Goal: Task Accomplishment & Management: Complete application form

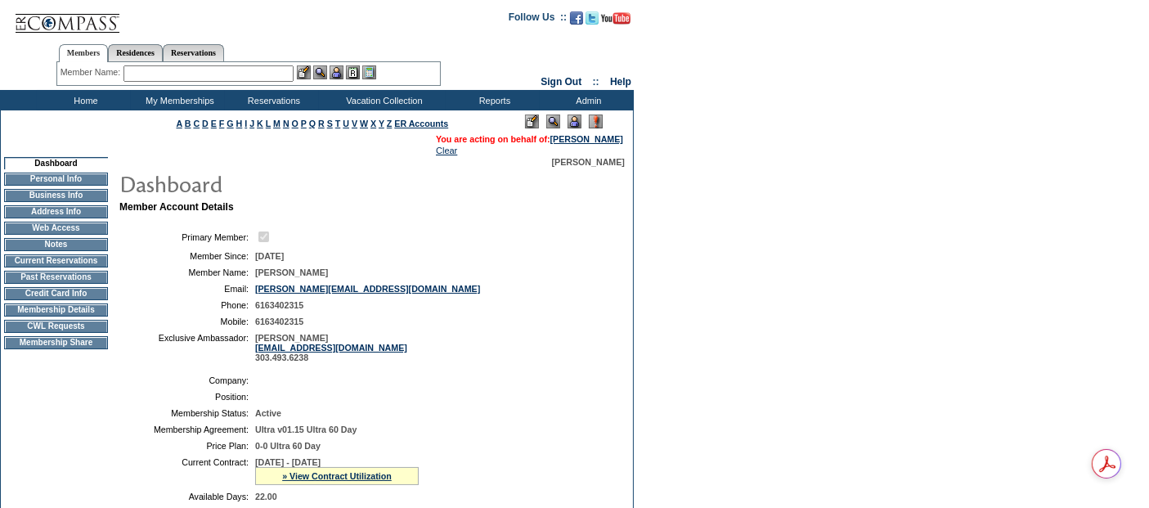
click at [87, 317] on td "Membership Details" at bounding box center [56, 309] width 104 height 13
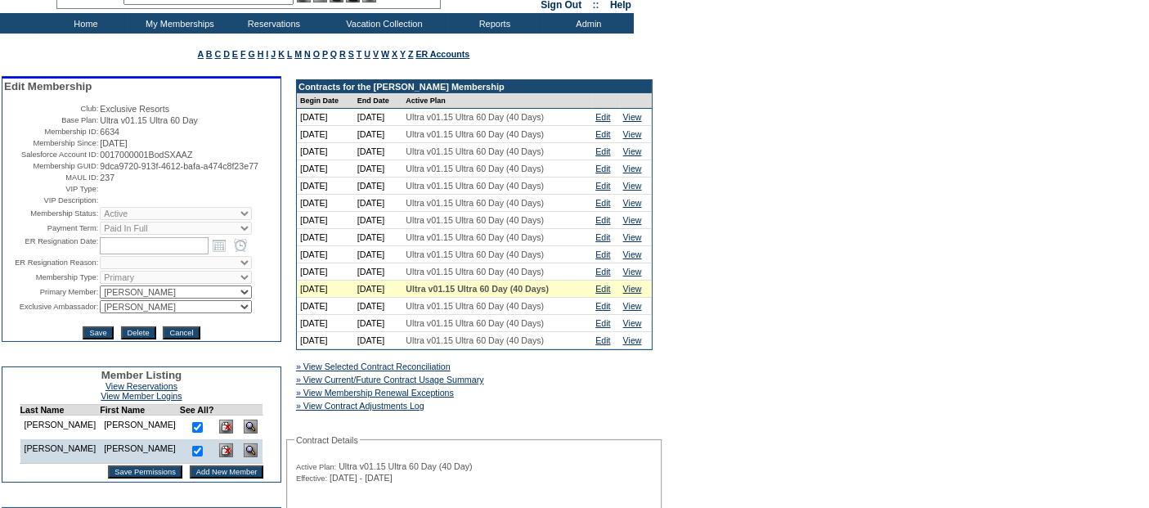
scroll to position [182, 0]
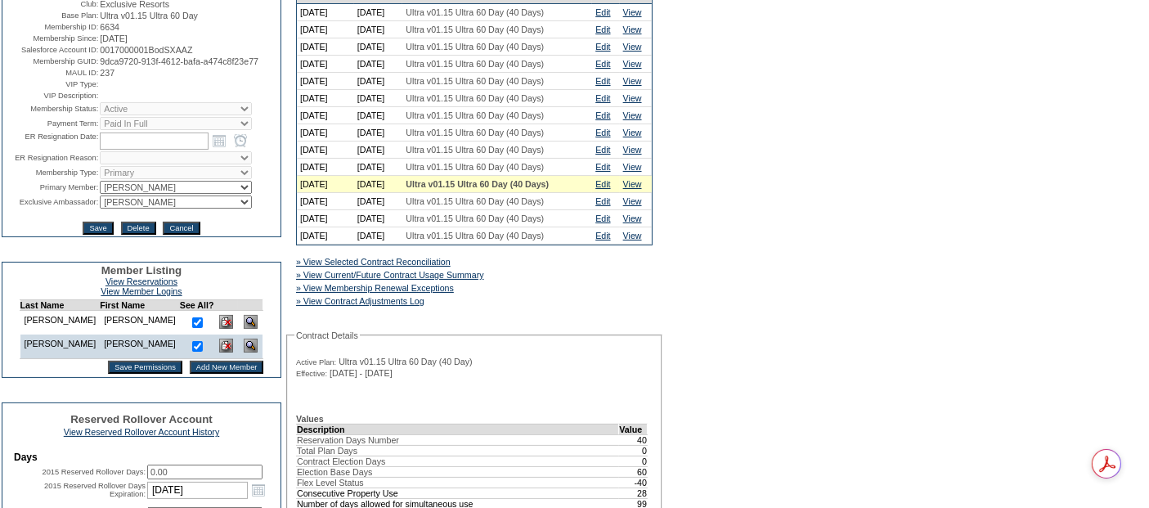
click at [190, 372] on input "Add New Member" at bounding box center [227, 367] width 74 height 13
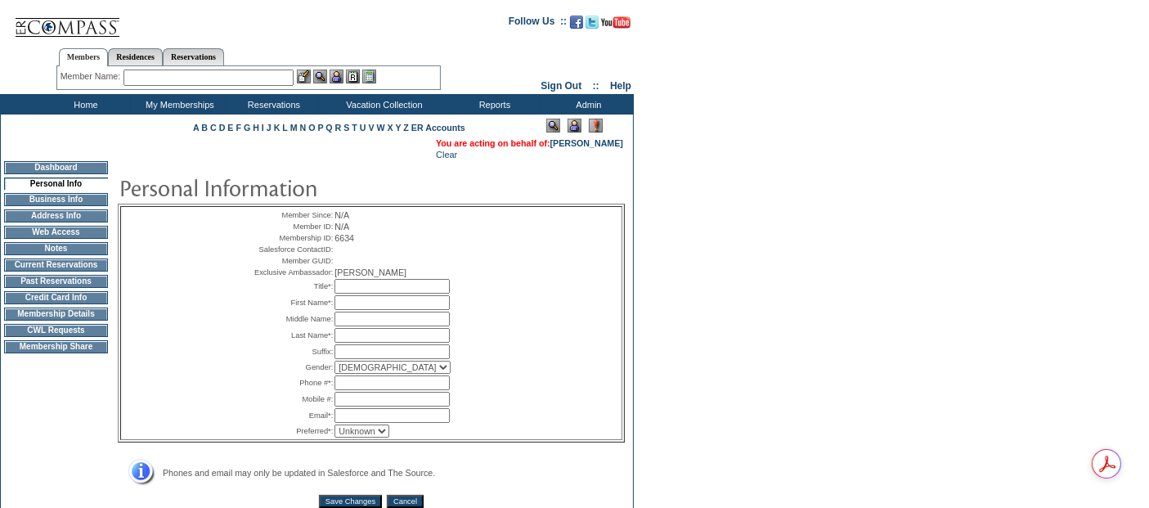
click at [378, 294] on input "text" at bounding box center [392, 286] width 115 height 15
click at [339, 294] on input "text" at bounding box center [392, 286] width 115 height 15
type input "Mrs."
click at [374, 310] on input "text" at bounding box center [392, 302] width 115 height 15
drag, startPoint x: 393, startPoint y: 329, endPoint x: 305, endPoint y: 321, distance: 88.7
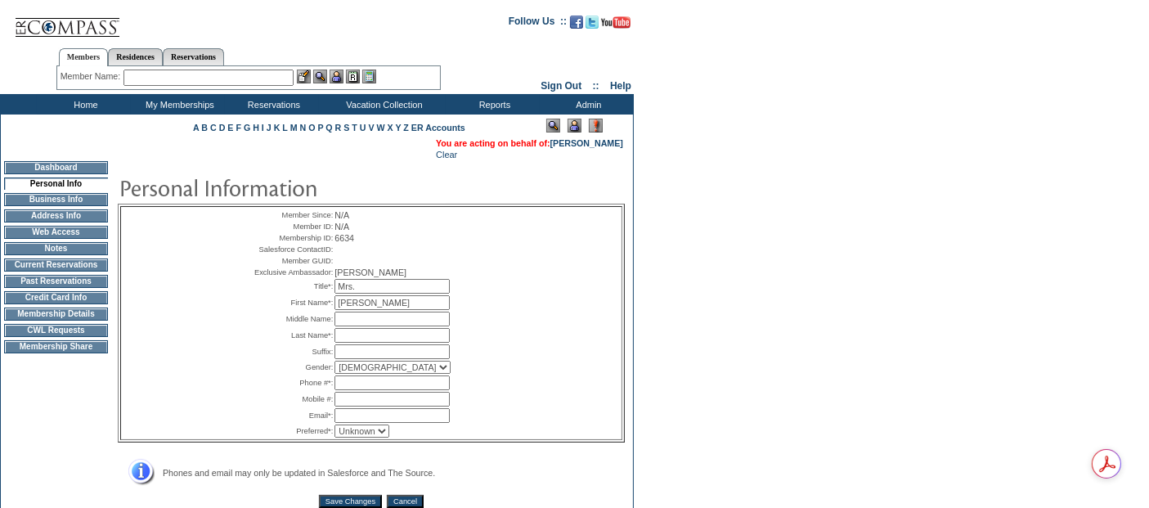
click at [305, 310] on tr "First Name*: alexandra *" at bounding box center [371, 302] width 242 height 15
type input "Alexandra"
click at [362, 343] on input "text" at bounding box center [392, 335] width 115 height 15
type input "Barshied"
click at [394, 359] on input "text" at bounding box center [392, 351] width 115 height 15
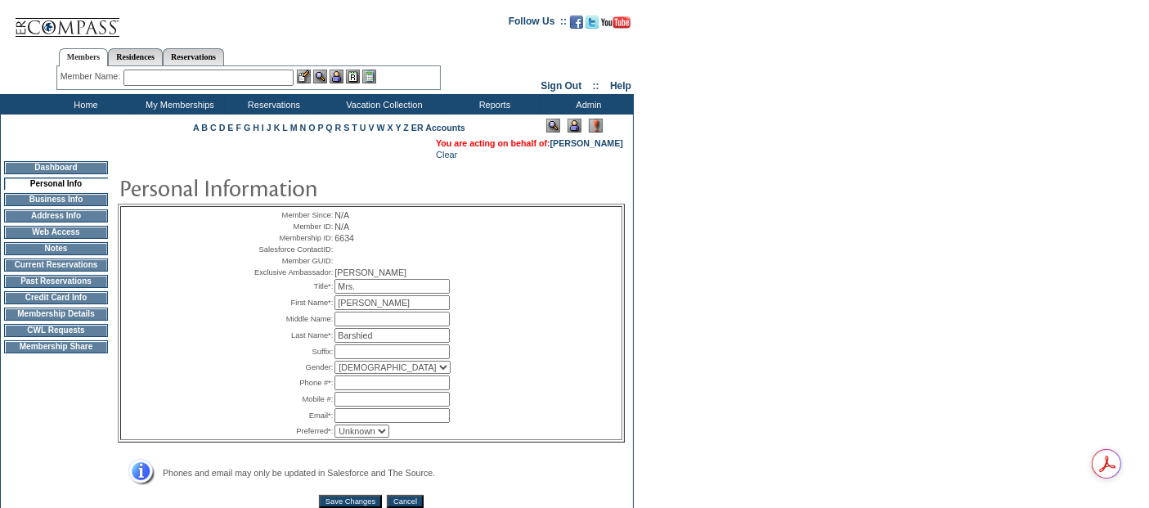
click at [369, 374] on select "Male Female" at bounding box center [393, 367] width 116 height 13
select select "F"
click at [335, 374] on select "Male Female" at bounding box center [393, 367] width 116 height 13
click at [403, 390] on input "text" at bounding box center [392, 382] width 115 height 15
paste input "616-560-9144"
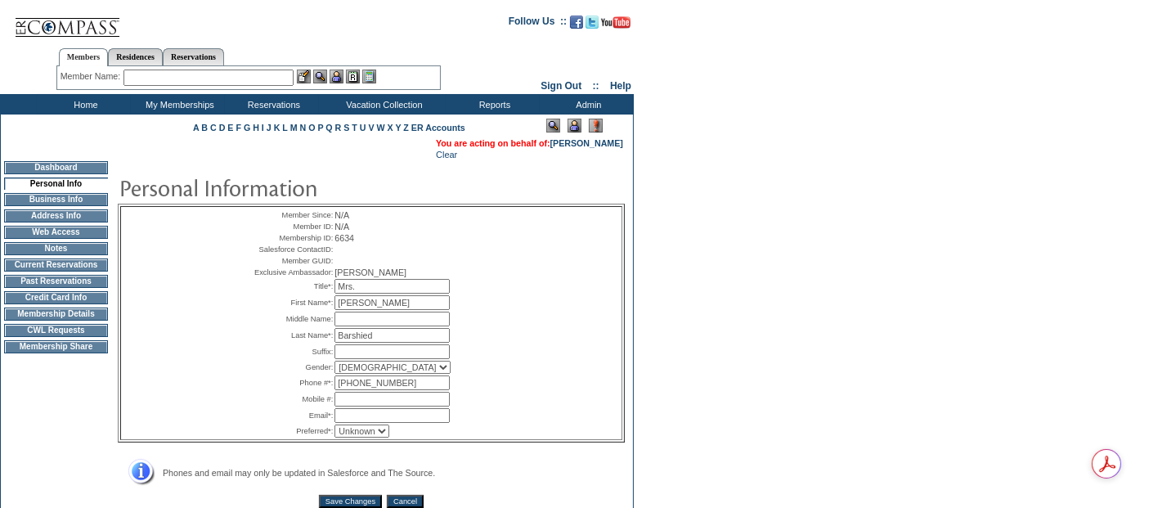
type input "616-560-9144"
click at [409, 407] on input "text" at bounding box center [392, 399] width 115 height 15
paste input "616-560-9144"
type input "616-560-9144"
click at [428, 423] on input "text" at bounding box center [392, 415] width 115 height 15
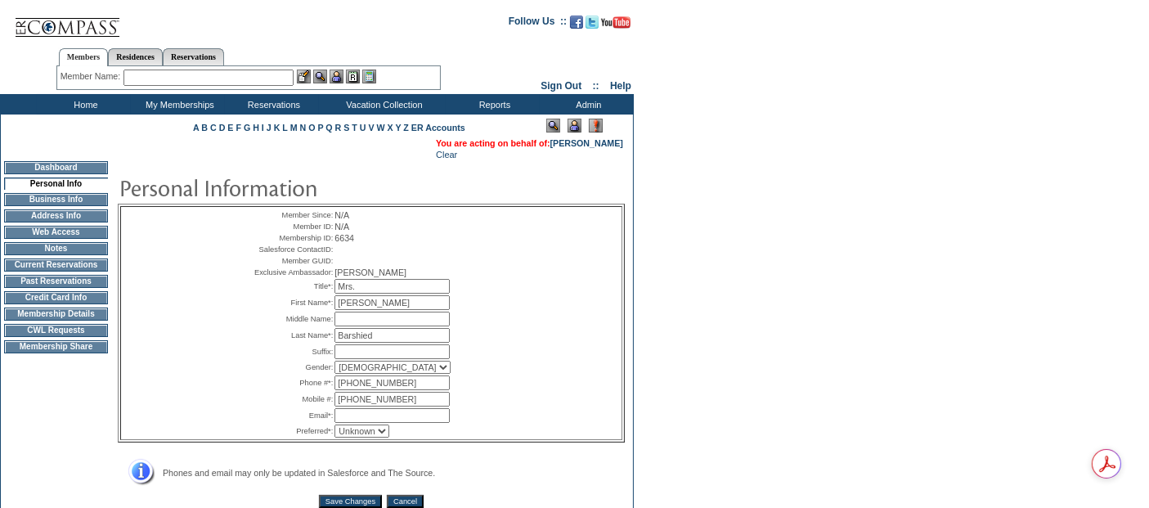
paste input "alex.barshied@gmail.com"
type input "alex.barshied@gmail.com"
click at [543, 417] on div "Member Since: N/A Member ID: N/A Membership ID: 6634 Salesforce ContactID: Memb…" at bounding box center [371, 323] width 501 height 232
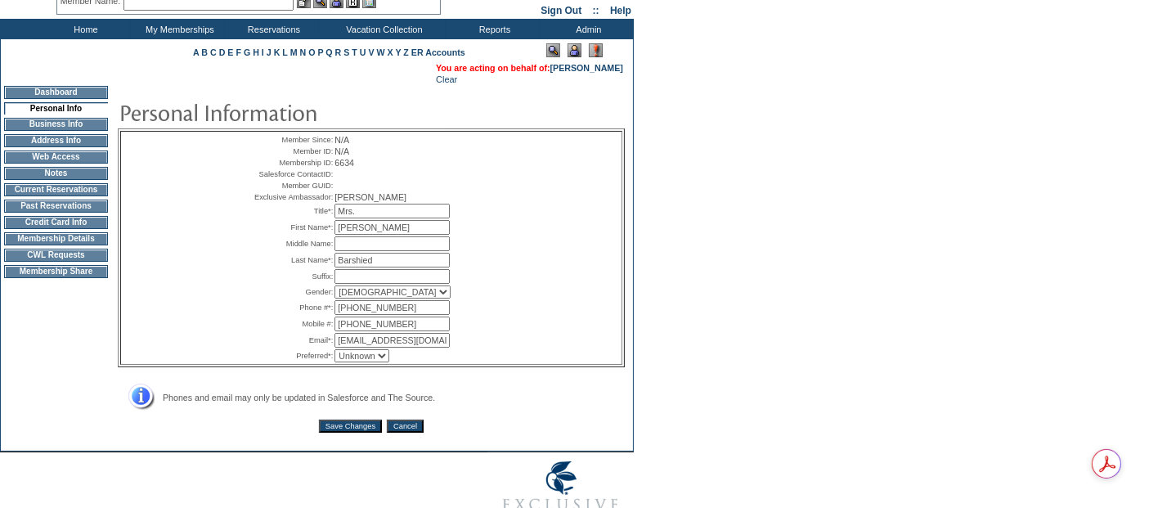
scroll to position [142, 0]
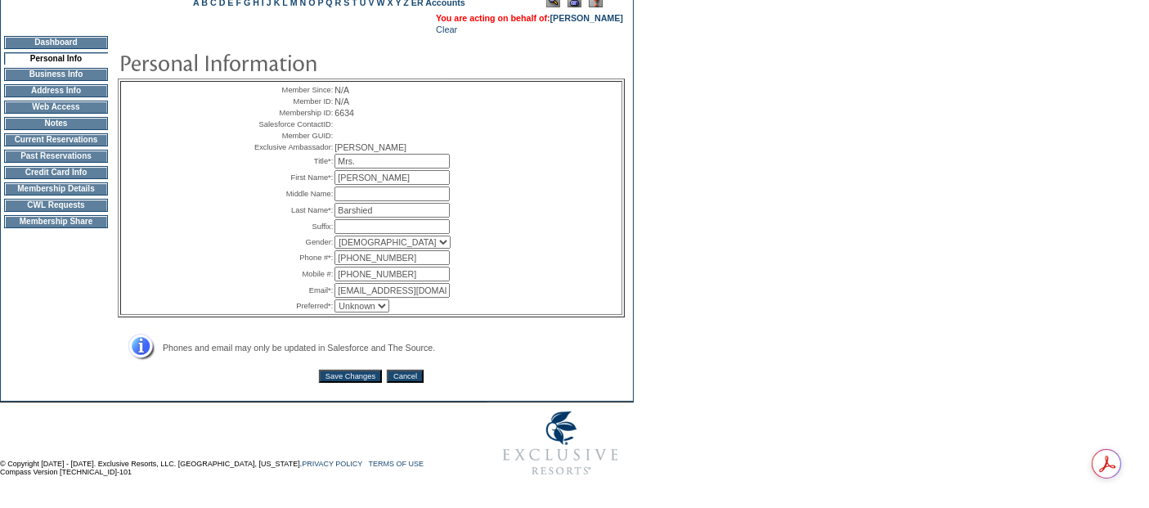
click at [358, 377] on input "Save Changes" at bounding box center [350, 376] width 63 height 13
